Goal: Information Seeking & Learning: Learn about a topic

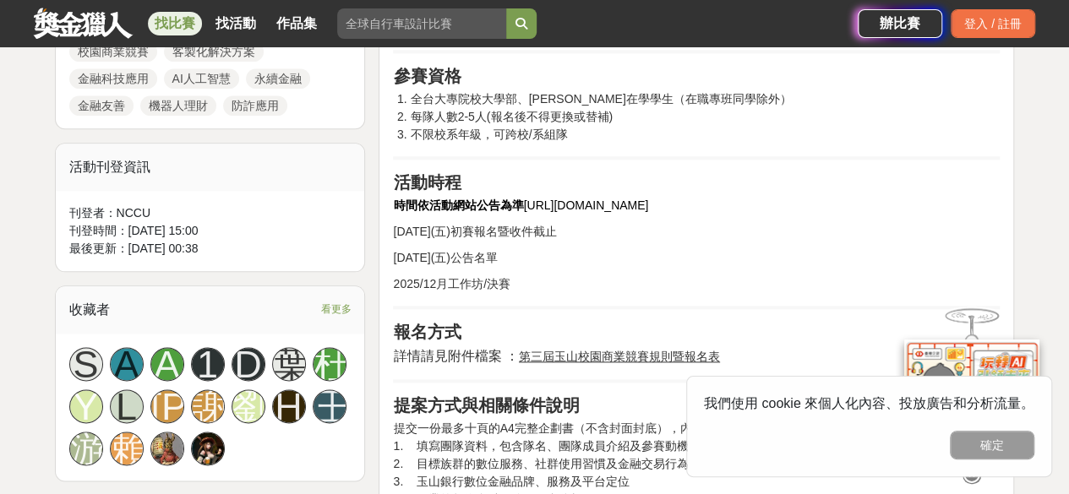
scroll to position [894, 0]
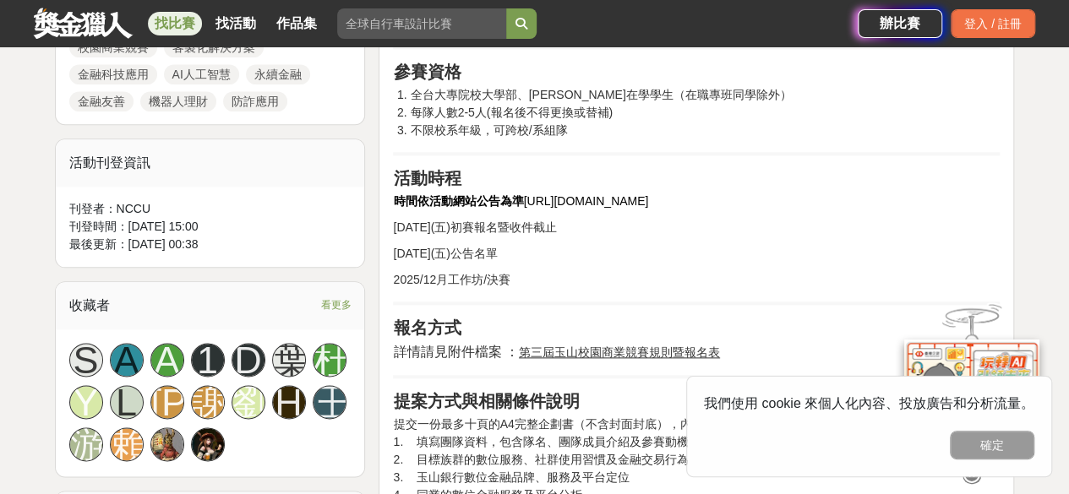
drag, startPoint x: 525, startPoint y: 202, endPoint x: 685, endPoint y: 205, distance: 159.8
click at [685, 205] on p "時間依活動網站公告為準 [URL][DOMAIN_NAME]" at bounding box center [696, 202] width 607 height 18
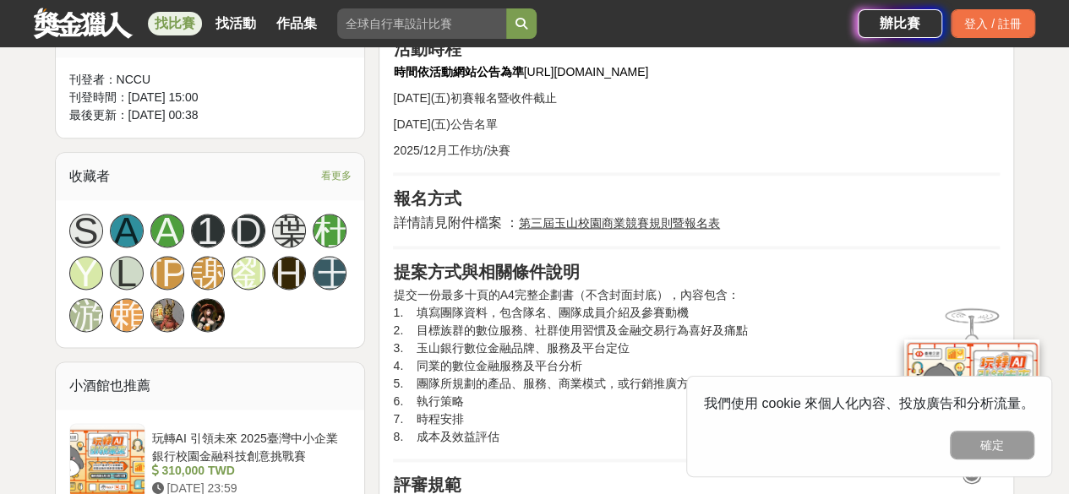
scroll to position [1024, 0]
click at [500, 439] on p "提交一份最多十頁的A4完整企劃書（不含封面封底），內容包含： 1. 填寫團隊資料，包含隊名、團隊成員介紹及參賽動機 2. 目標族群的數位服務、社群使用習慣及金…" at bounding box center [696, 366] width 607 height 160
drag, startPoint x: 500, startPoint y: 439, endPoint x: 385, endPoint y: 296, distance: 183.3
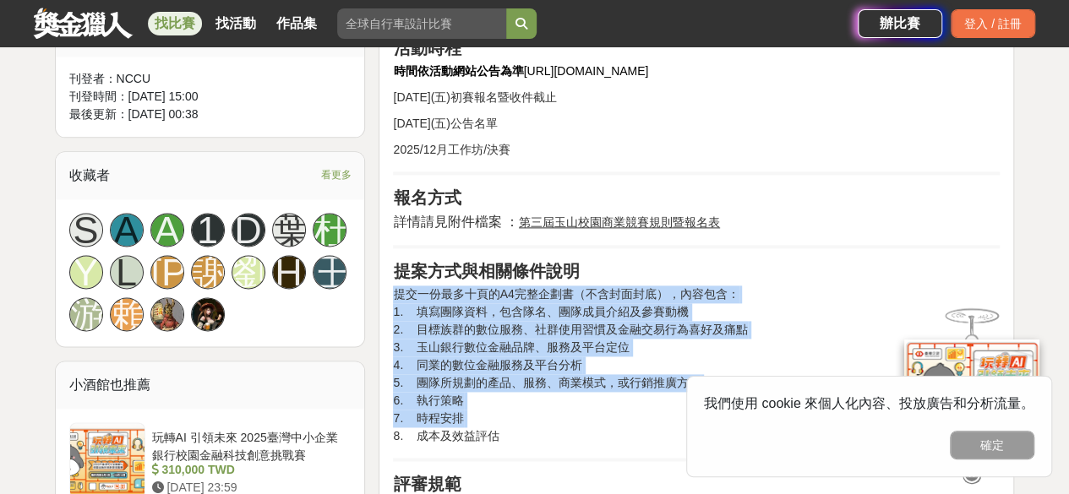
drag, startPoint x: 385, startPoint y: 296, endPoint x: 516, endPoint y: 439, distance: 193.9
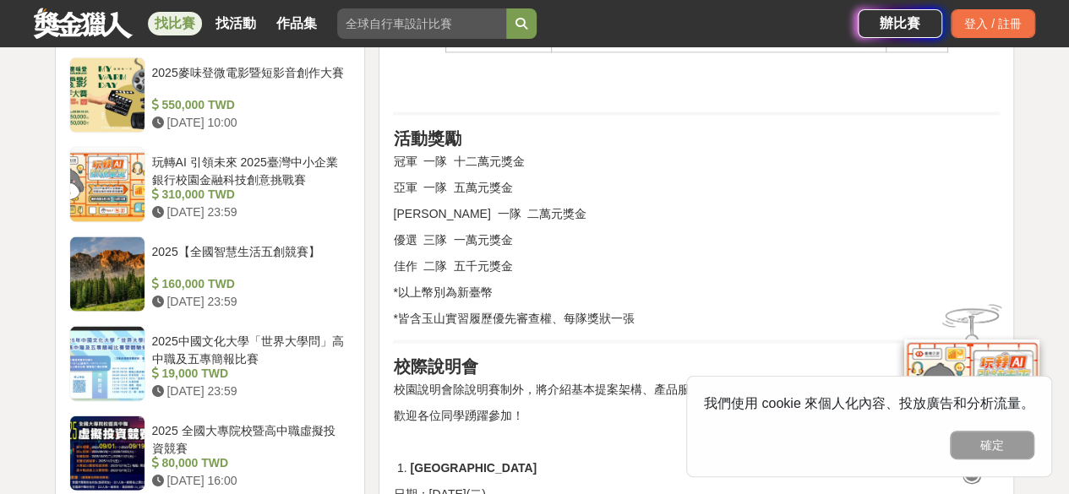
scroll to position [1777, 0]
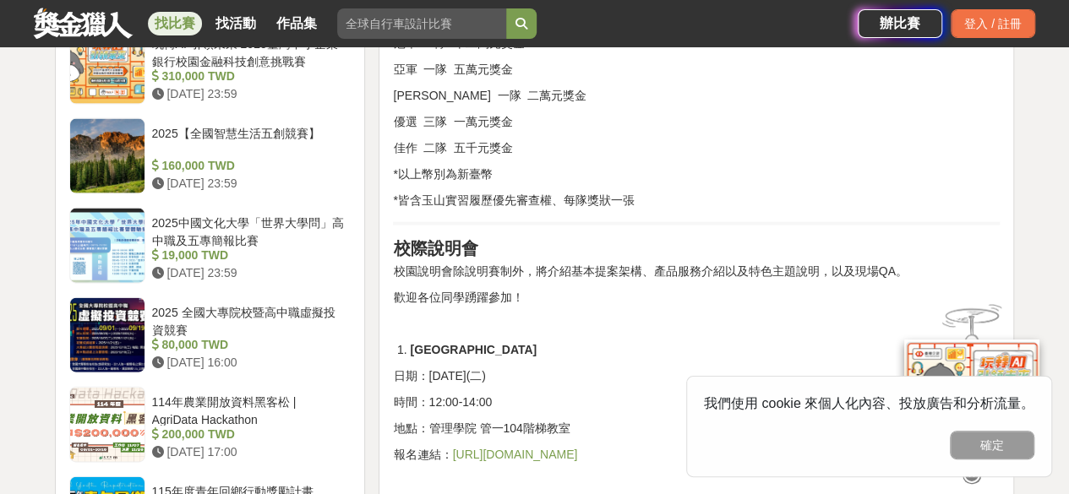
drag, startPoint x: 539, startPoint y: 369, endPoint x: 368, endPoint y: 363, distance: 170.9
click at [368, 363] on div "時間走期 投稿中 徵件期間 [DATE] 15:00 至 [DATE] 17:00 主辦單位 玉山銀行及國立政治大學 協辦/執行： 國立政治大學 電話： 29…" at bounding box center [535, 369] width 974 height 3353
click at [530, 368] on p "日期：[DATE](二)" at bounding box center [696, 377] width 607 height 18
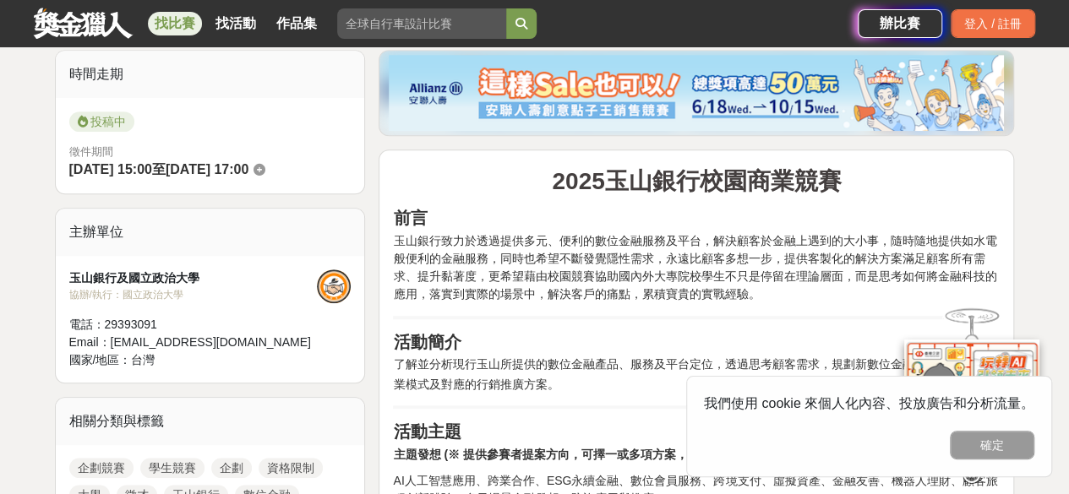
scroll to position [405, 0]
